Goal: Download file/media

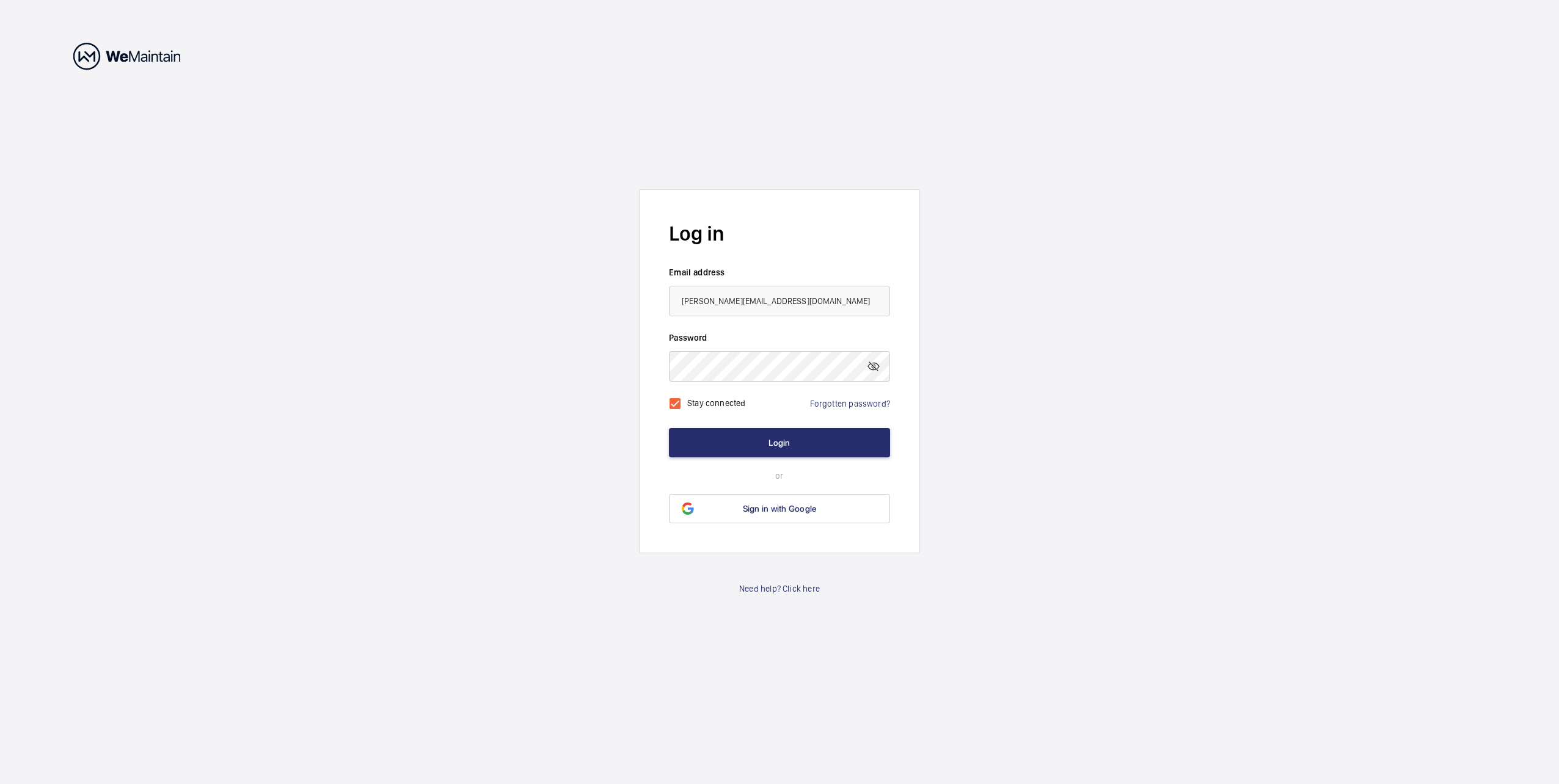
click at [696, 436] on button "Login" at bounding box center [780, 443] width 222 height 30
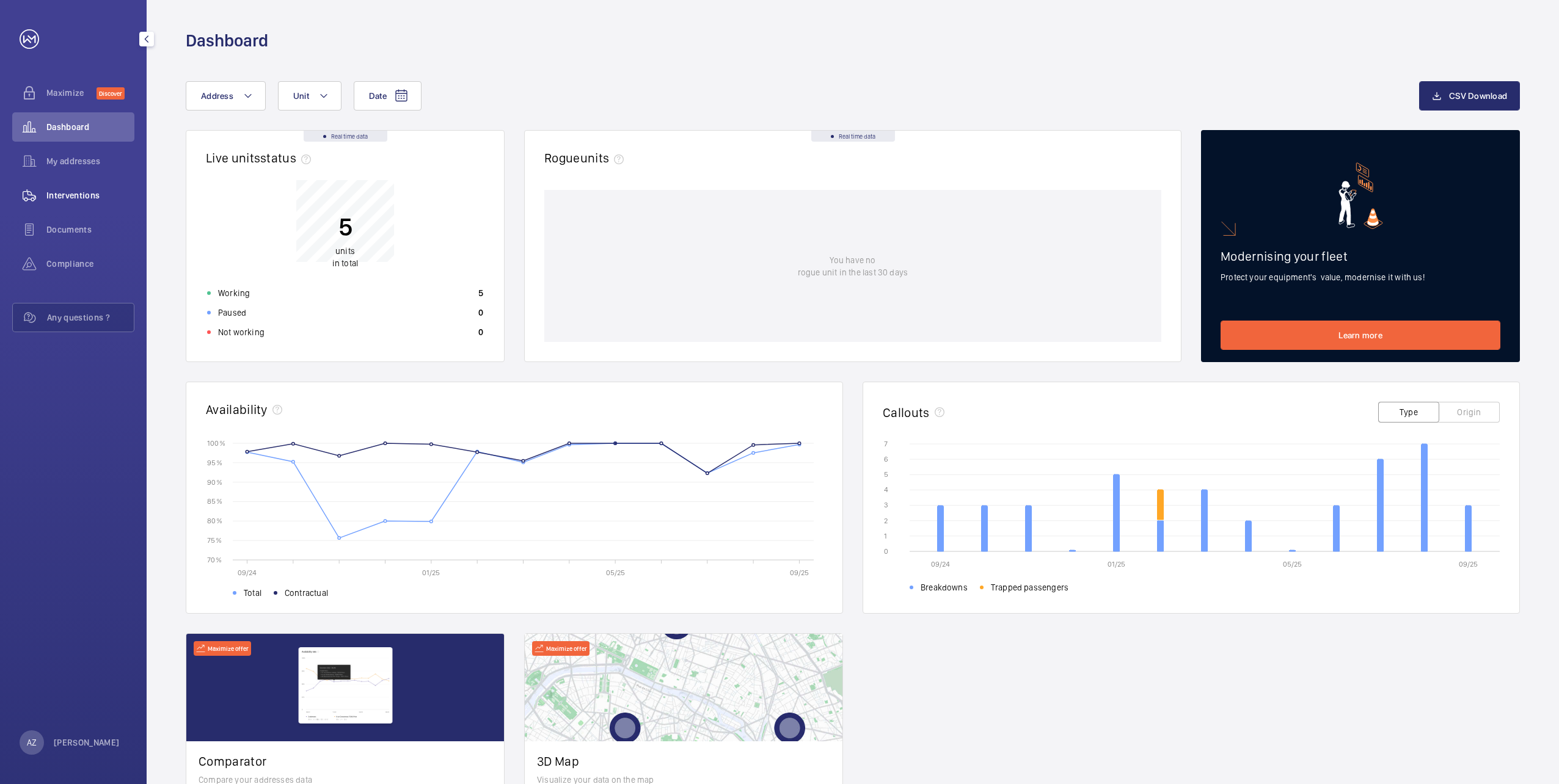
click at [90, 194] on span "Interventions" at bounding box center [90, 195] width 88 height 12
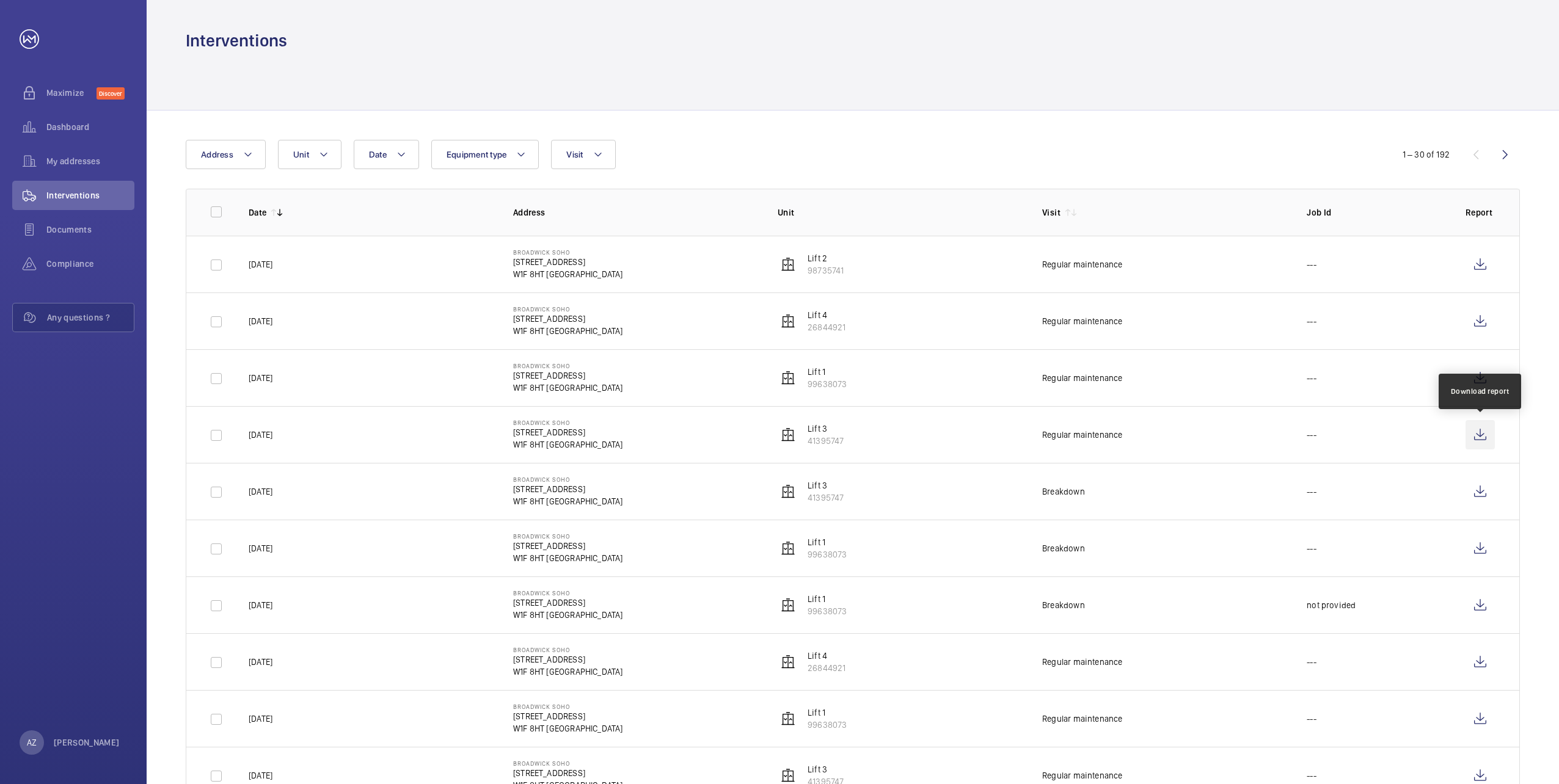
click at [1480, 437] on wm-front-icon-button at bounding box center [1480, 435] width 30 height 30
click at [1480, 377] on wm-front-icon-button at bounding box center [1480, 378] width 30 height 30
click at [1484, 320] on wm-front-icon-button at bounding box center [1480, 321] width 30 height 30
click at [1481, 266] on wm-front-icon-button at bounding box center [1480, 265] width 30 height 30
